Goal: Task Accomplishment & Management: Manage account settings

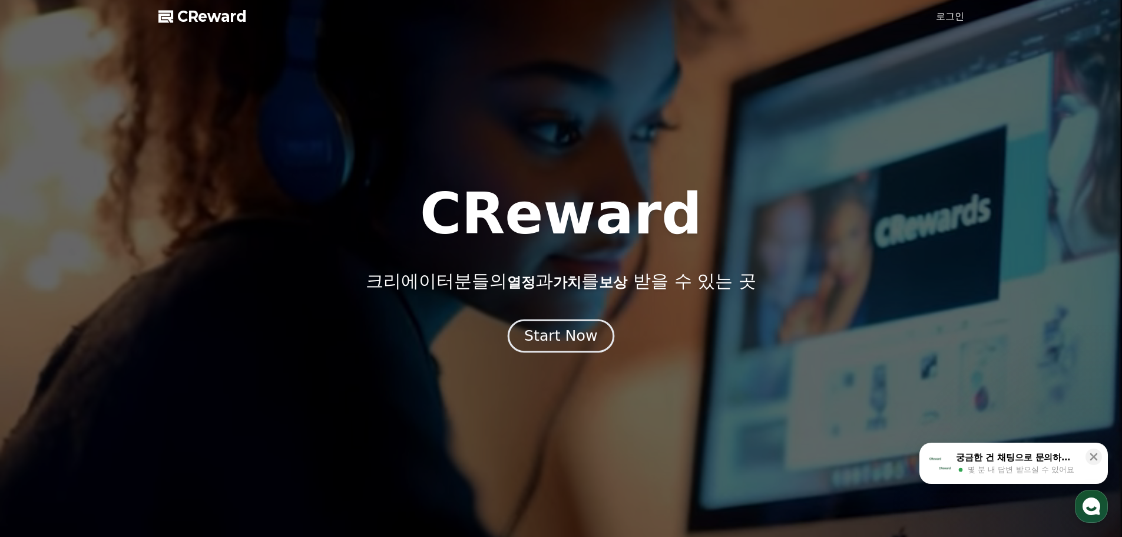
click at [581, 332] on div "Start Now" at bounding box center [560, 336] width 73 height 20
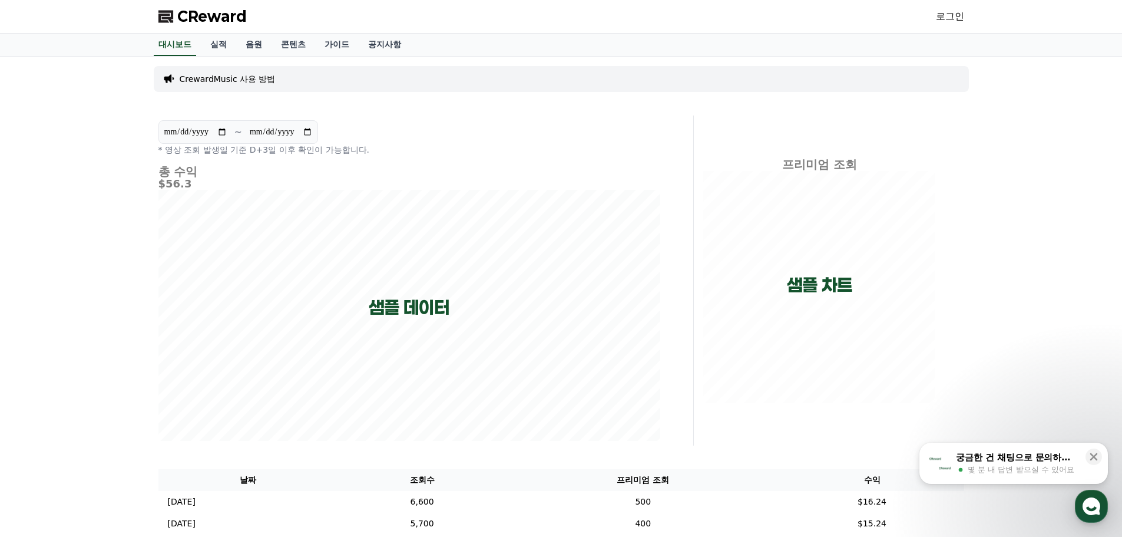
click at [937, 12] on link "로그인" at bounding box center [950, 16] width 28 height 14
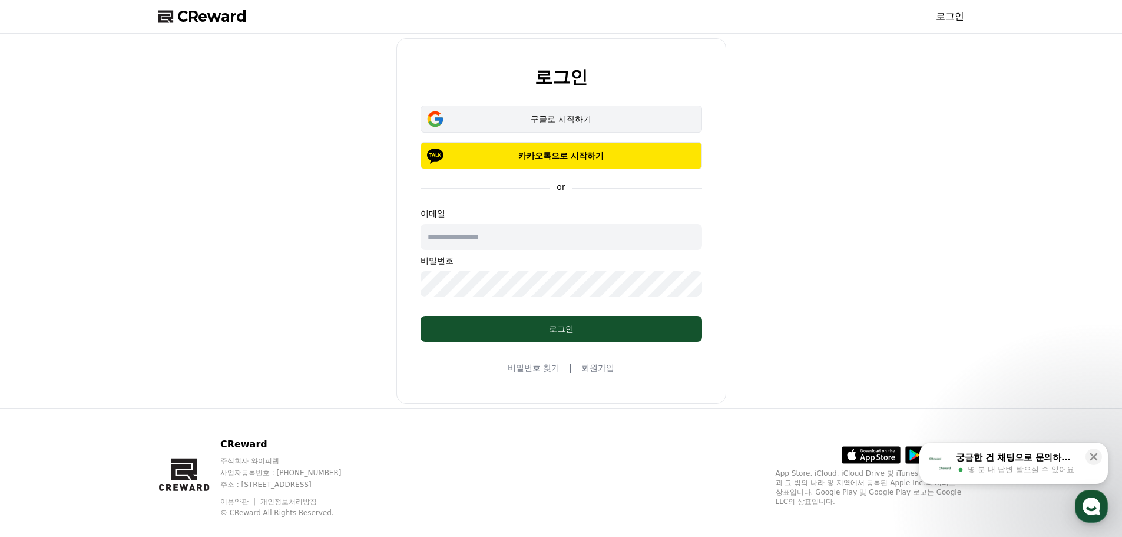
click at [525, 116] on div "구글로 시작하기" at bounding box center [561, 119] width 247 height 12
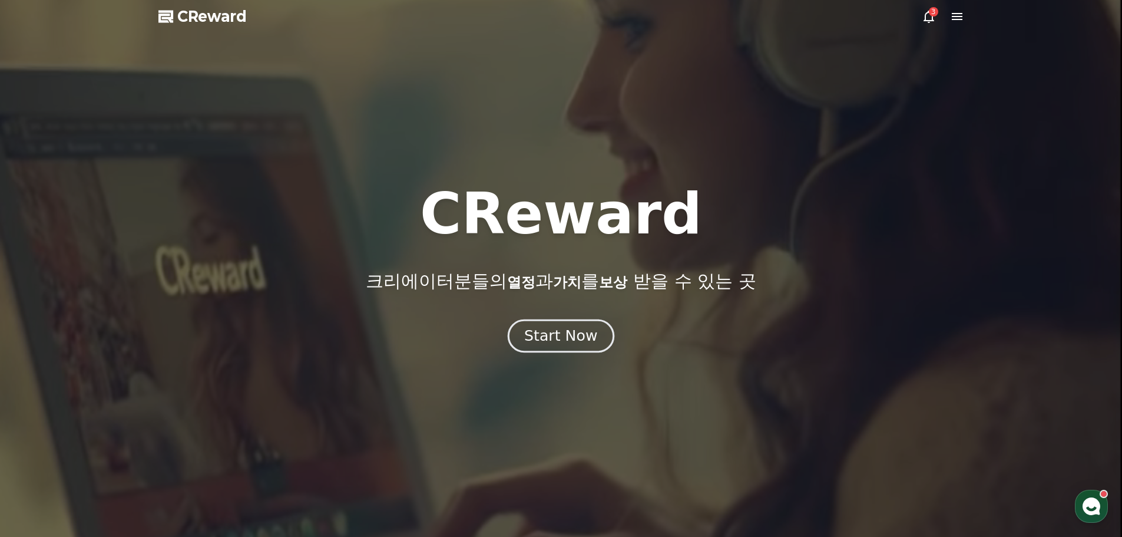
click at [595, 337] on button "Start Now" at bounding box center [561, 336] width 107 height 34
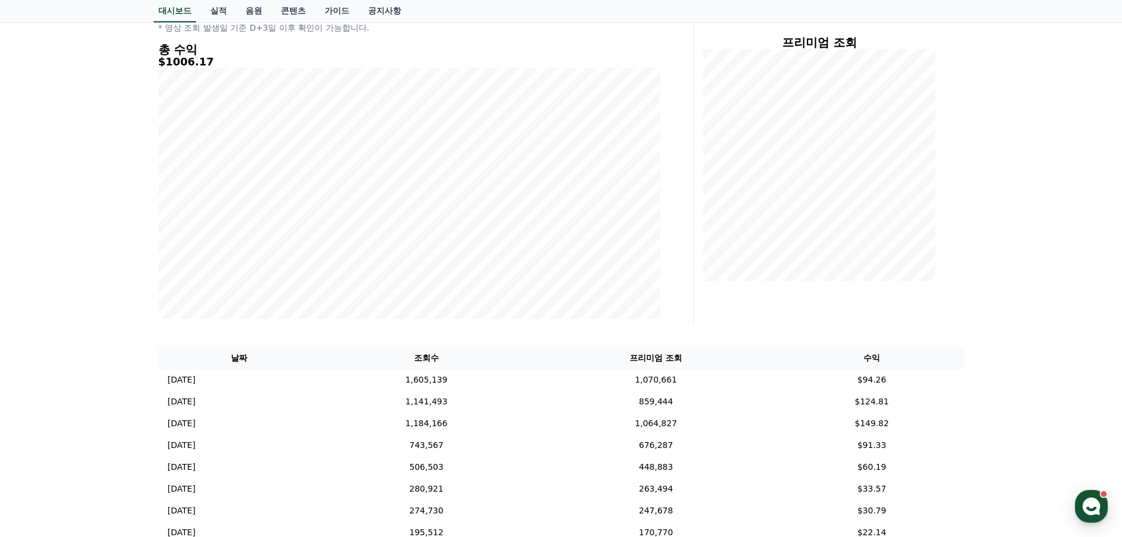
scroll to position [236, 0]
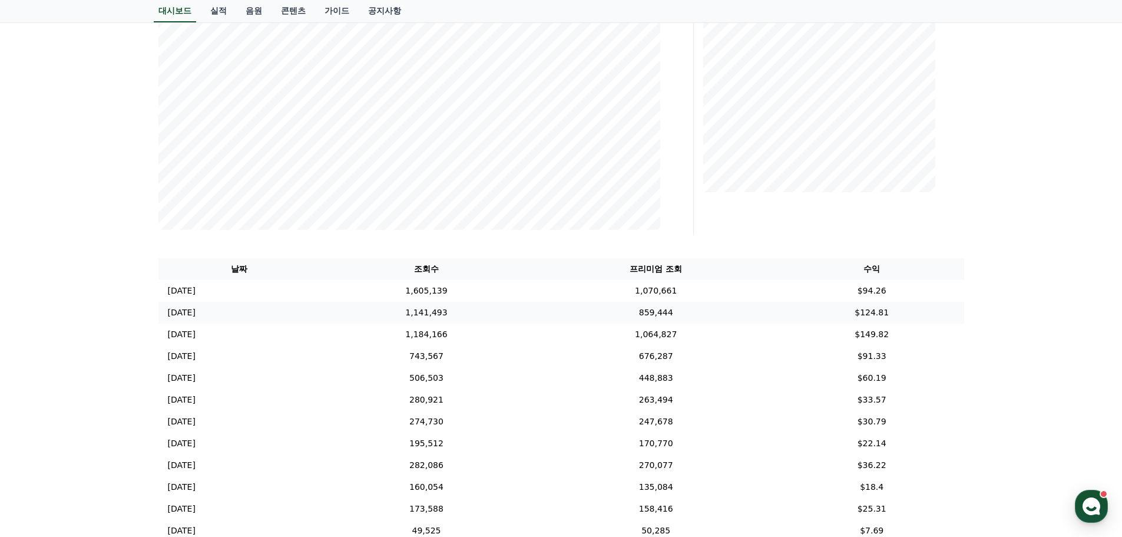
drag, startPoint x: 648, startPoint y: 292, endPoint x: 959, endPoint y: 319, distance: 312.2
click at [966, 319] on div "날짜 조회수 프리미엄 조회 수익 [DATE] 10/11 1,605,139 1,070,661 $94.26 [DATE] 10/10 1,141,49…" at bounding box center [561, 508] width 815 height 511
click at [970, 320] on div "**********" at bounding box center [561, 307] width 825 height 923
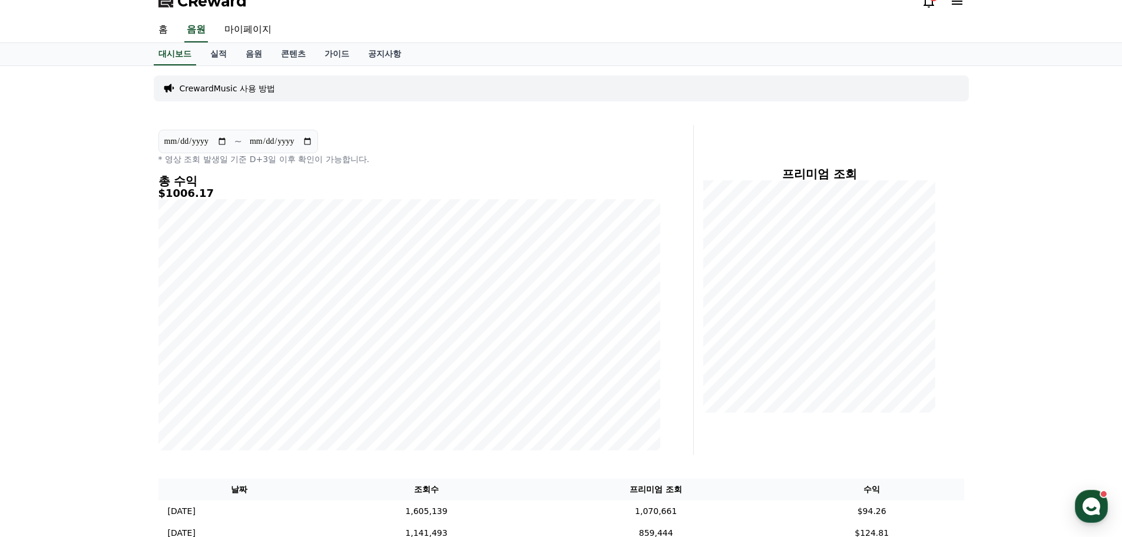
scroll to position [0, 0]
